Goal: Task Accomplishment & Management: Use online tool/utility

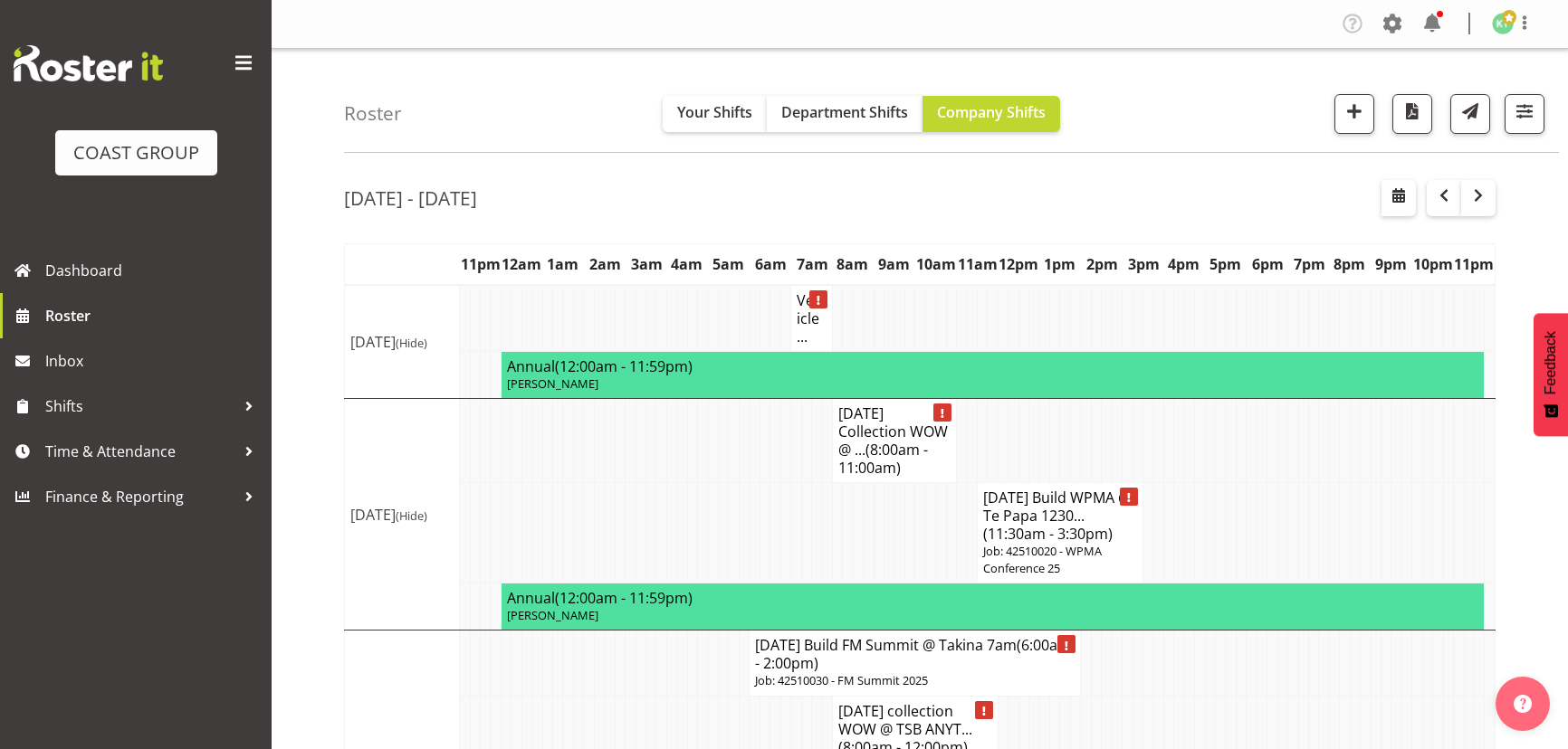
scroll to position [607, 0]
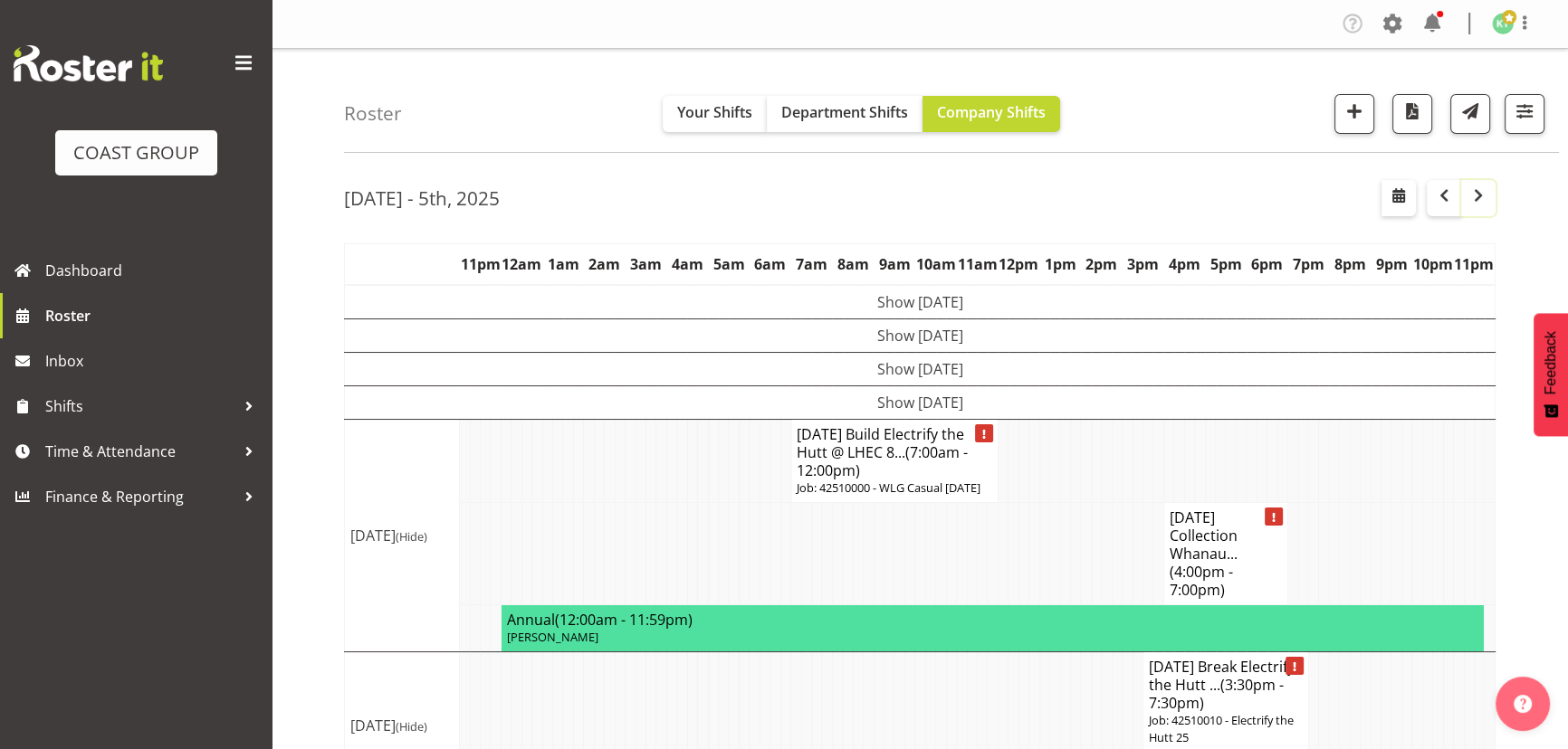
click at [1489, 196] on button "button" at bounding box center [1478, 198] width 34 height 36
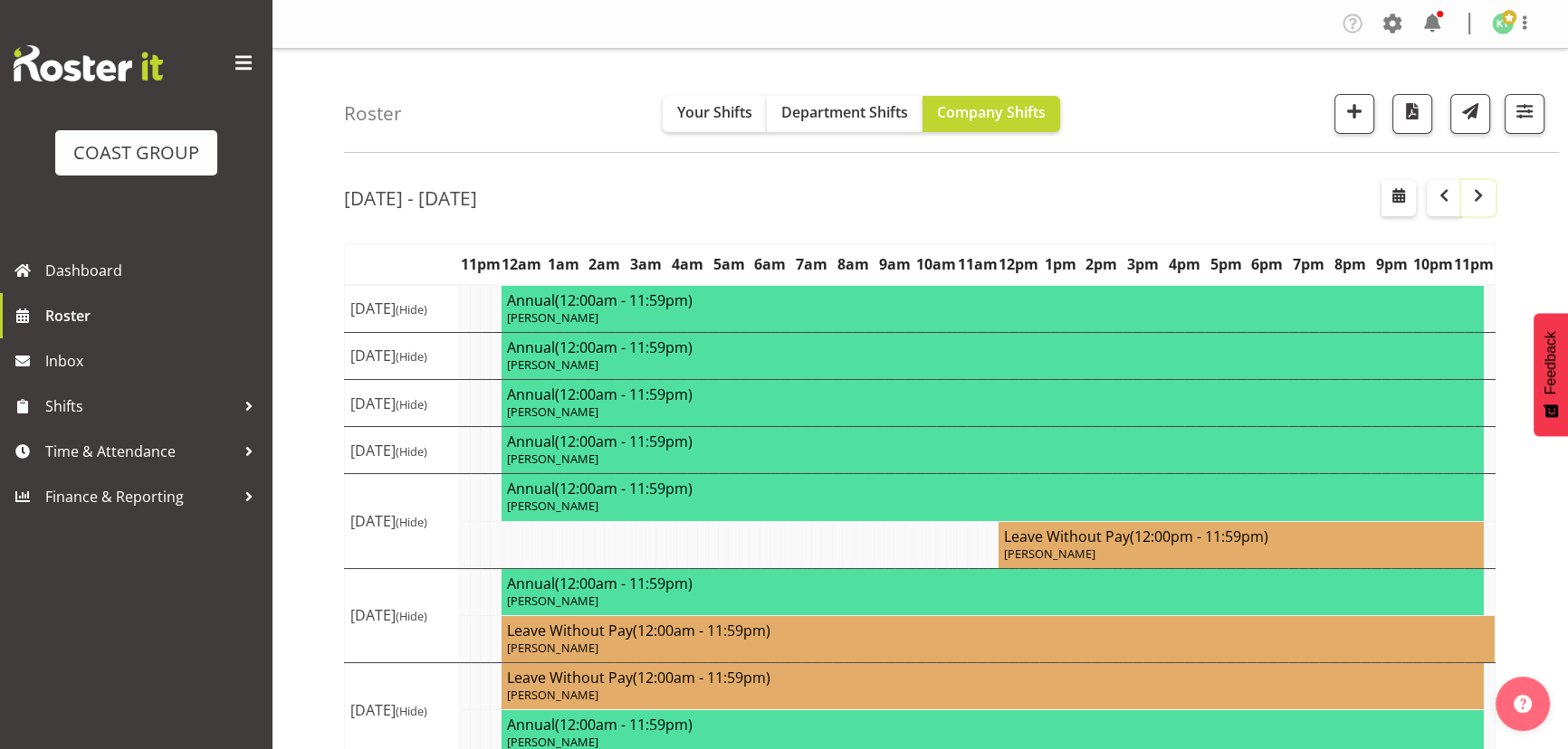
click at [1480, 198] on span "button" at bounding box center [1477, 195] width 22 height 22
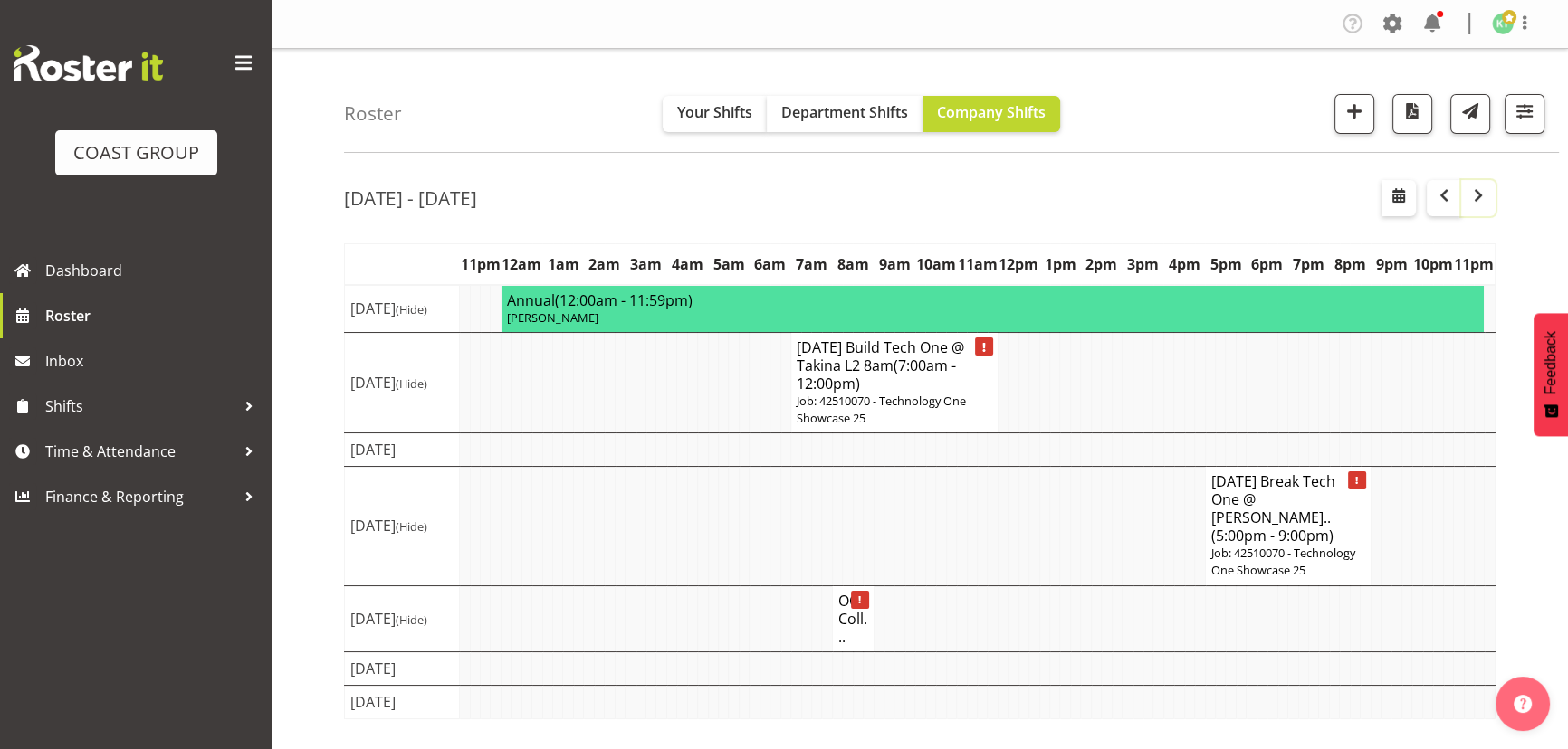
scroll to position [81, 0]
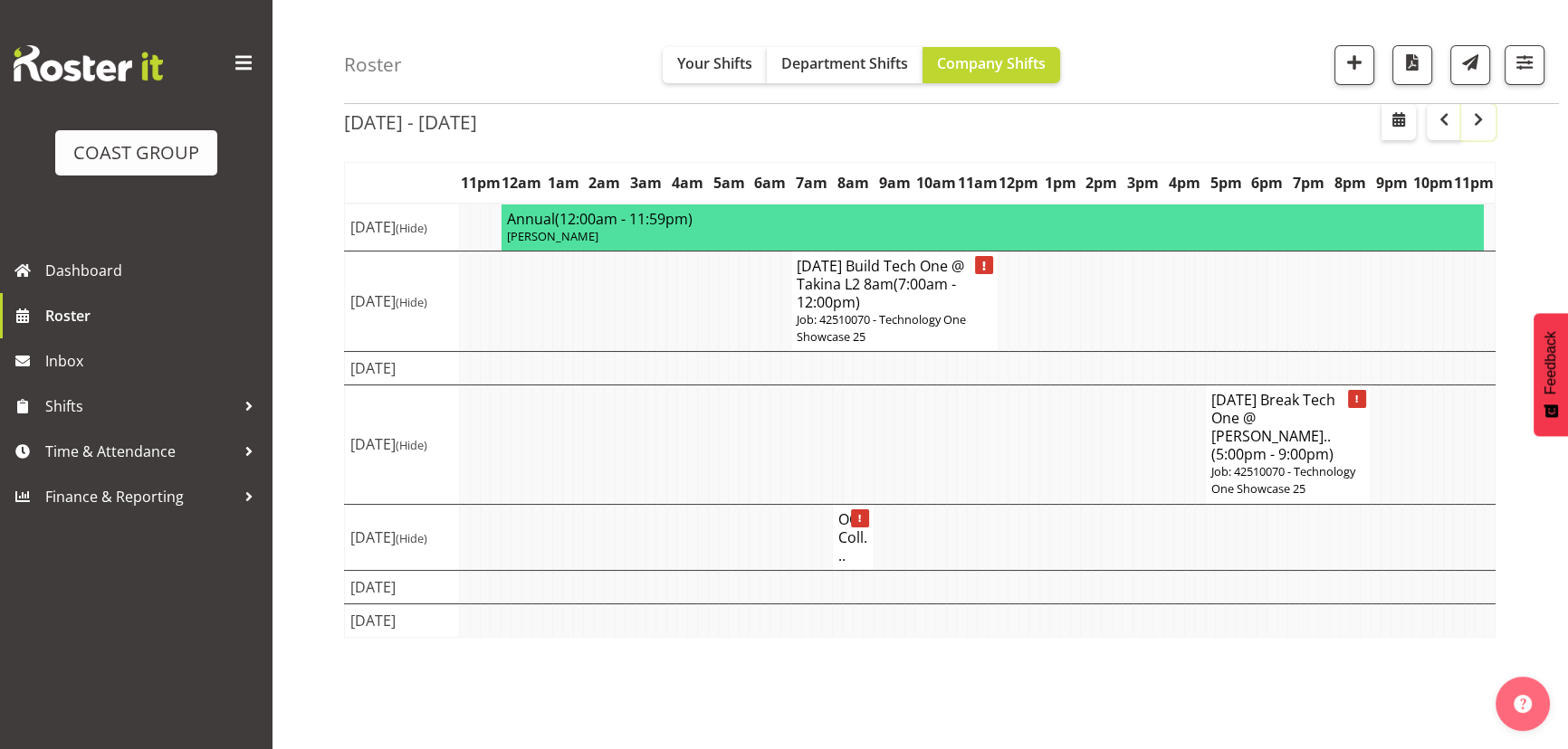
click at [1480, 135] on button "button" at bounding box center [1478, 122] width 34 height 36
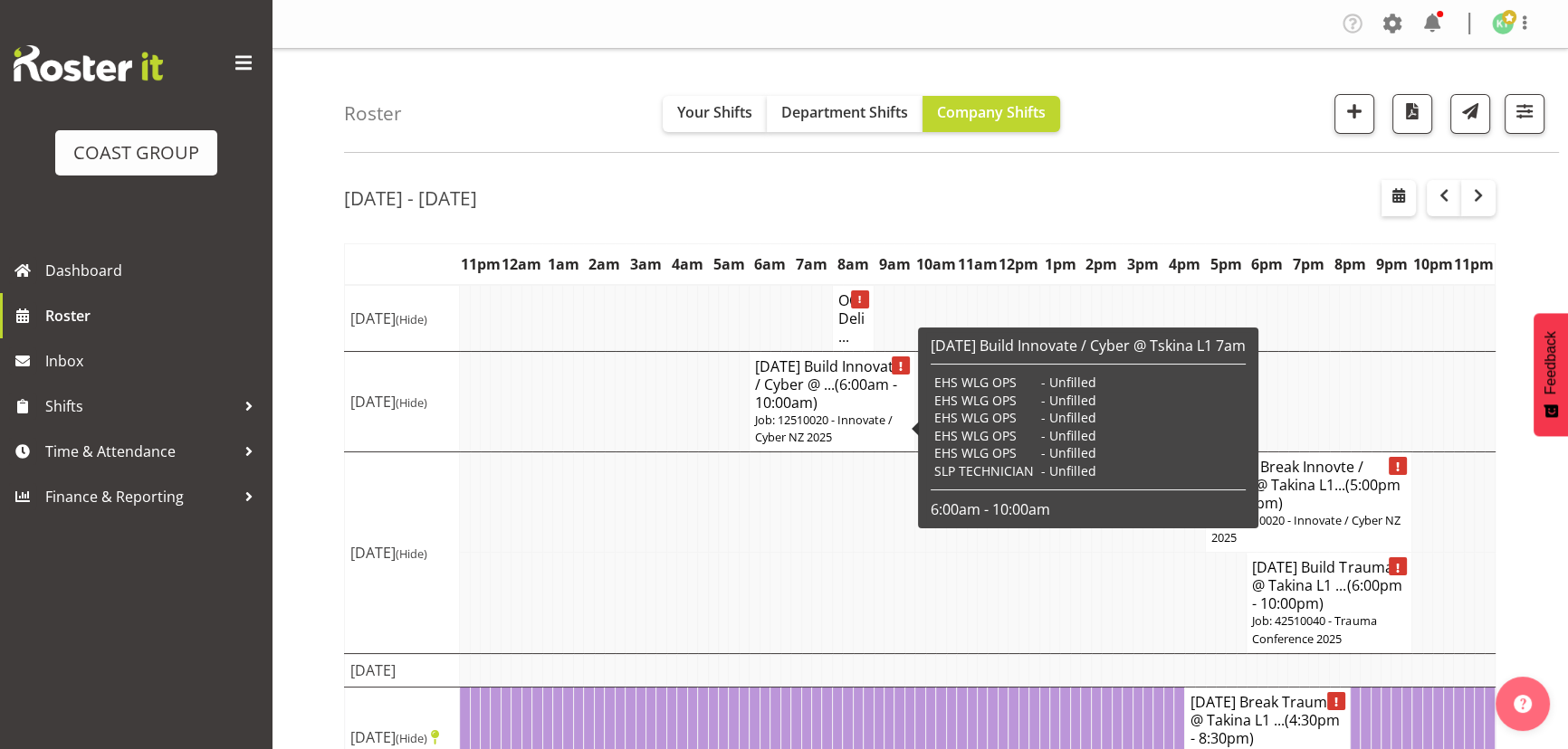
click at [1185, 298] on td at bounding box center [1189, 318] width 10 height 67
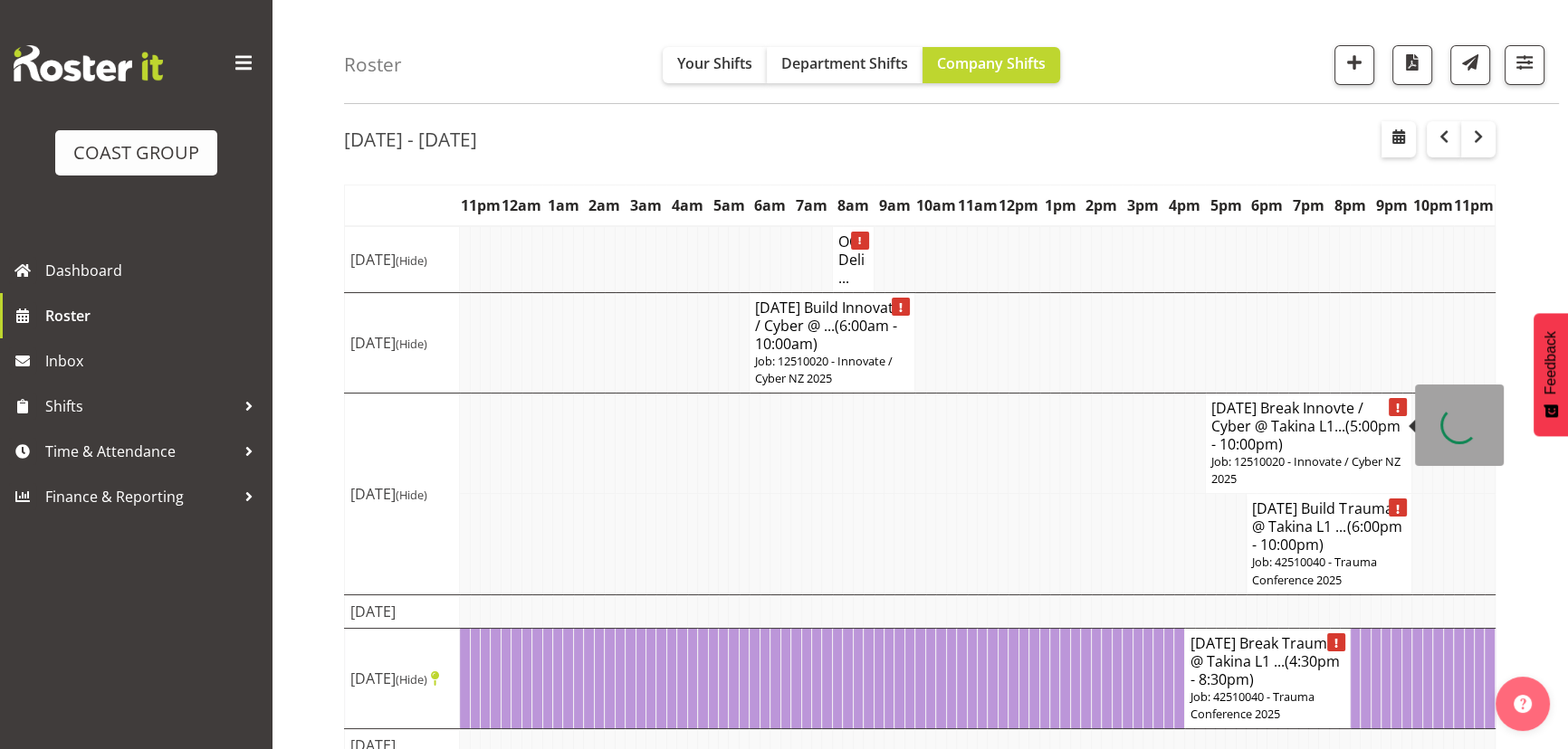
scroll to position [81, 0]
